Goal: Browse casually

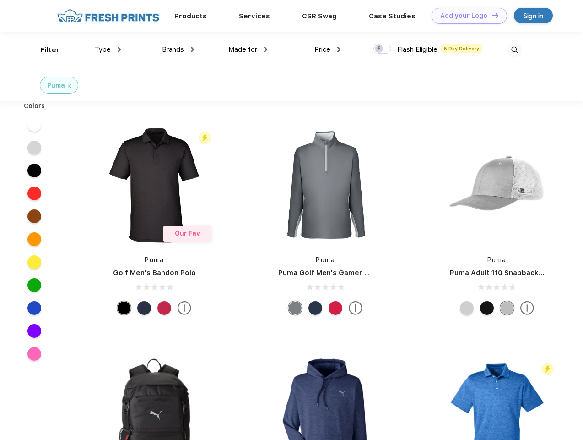
click at [466, 16] on link "Add your Logo Design Tool" at bounding box center [470, 16] width 76 height 16
click at [0, 0] on div "Design Tool" at bounding box center [0, 0] width 0 height 0
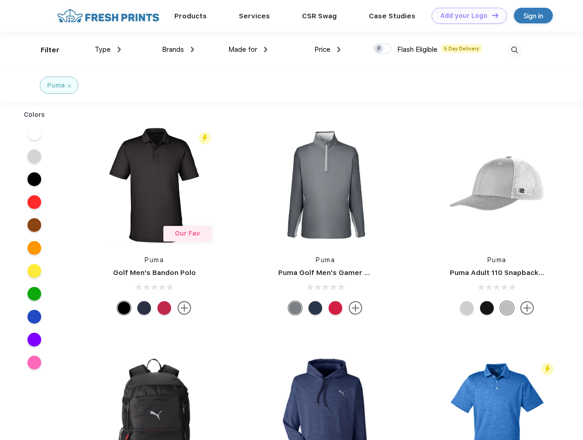
click at [491, 15] on link "Add your Logo Design Tool" at bounding box center [470, 16] width 76 height 16
click at [44, 50] on div "Filter" at bounding box center [50, 50] width 19 height 11
click at [108, 49] on span "Type" at bounding box center [103, 49] width 16 height 8
click at [178, 49] on span "Brands" at bounding box center [173, 49] width 22 height 8
click at [248, 49] on span "Made for" at bounding box center [242, 49] width 29 height 8
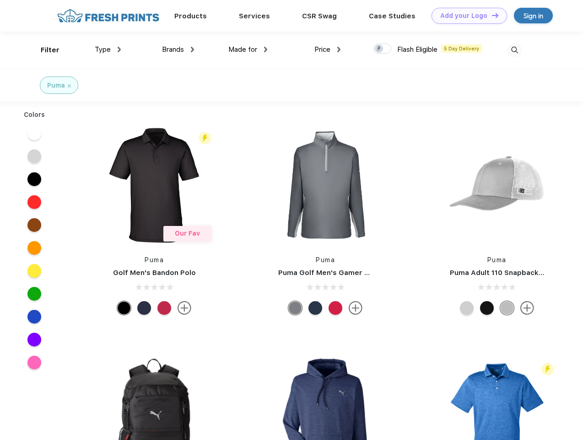
click at [328, 49] on span "Price" at bounding box center [323, 49] width 16 height 8
click at [383, 49] on div at bounding box center [383, 49] width 18 height 10
click at [380, 49] on input "checkbox" at bounding box center [377, 46] width 6 height 6
click at [515, 50] on img at bounding box center [514, 50] width 15 height 15
